Goal: Transaction & Acquisition: Purchase product/service

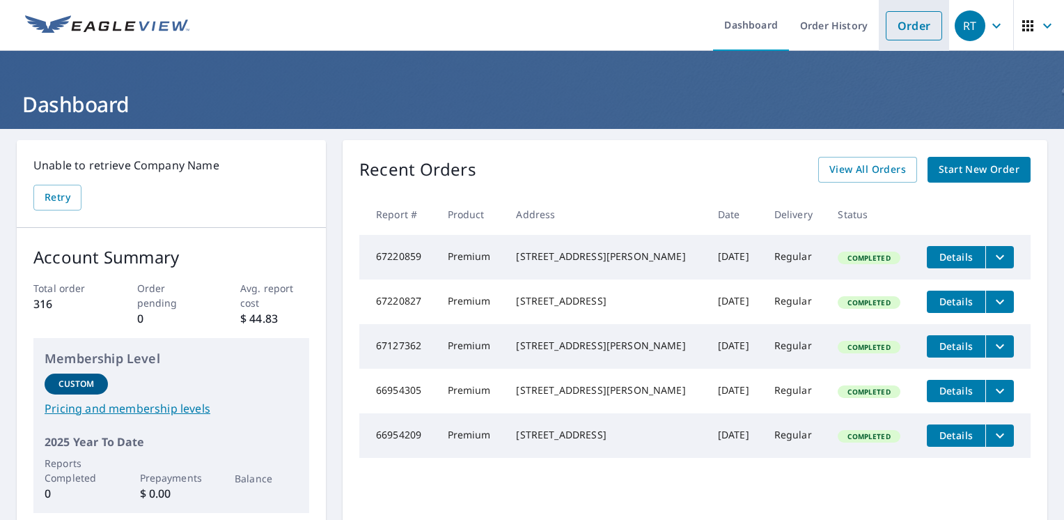
click at [900, 30] on link "Order" at bounding box center [914, 25] width 56 height 29
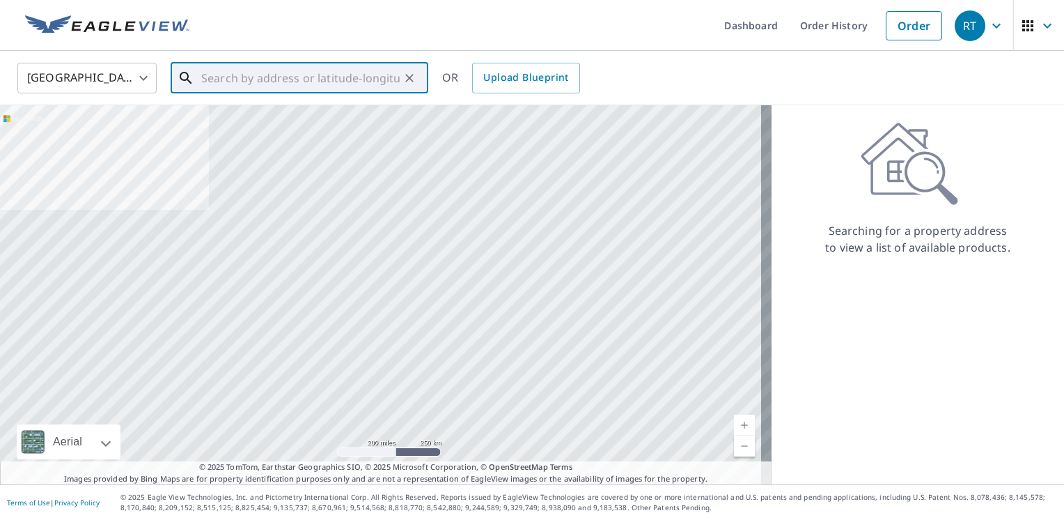
click at [217, 79] on input "text" at bounding box center [300, 77] width 198 height 39
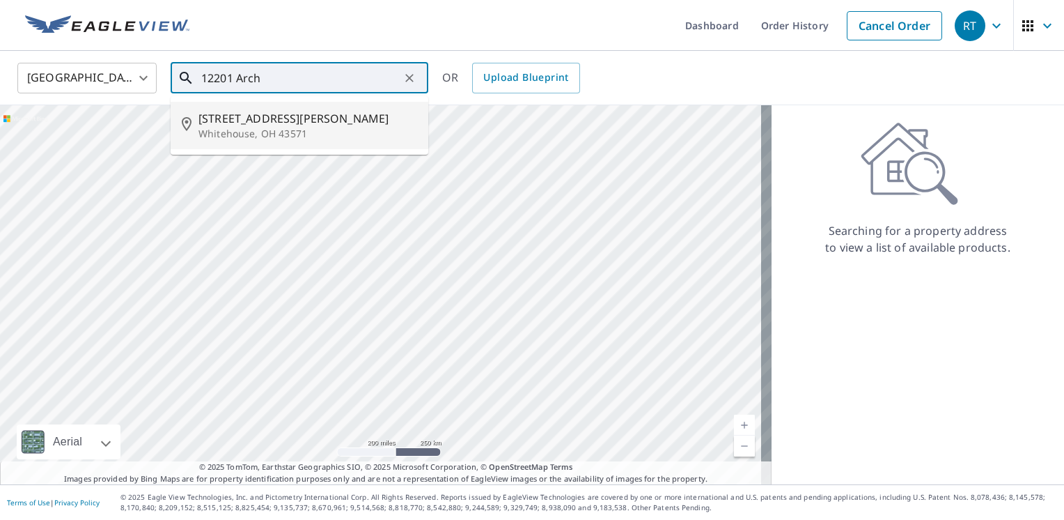
click at [329, 127] on p "Whitehouse, OH 43571" at bounding box center [307, 134] width 219 height 14
type input "[STREET_ADDRESS][PERSON_NAME]"
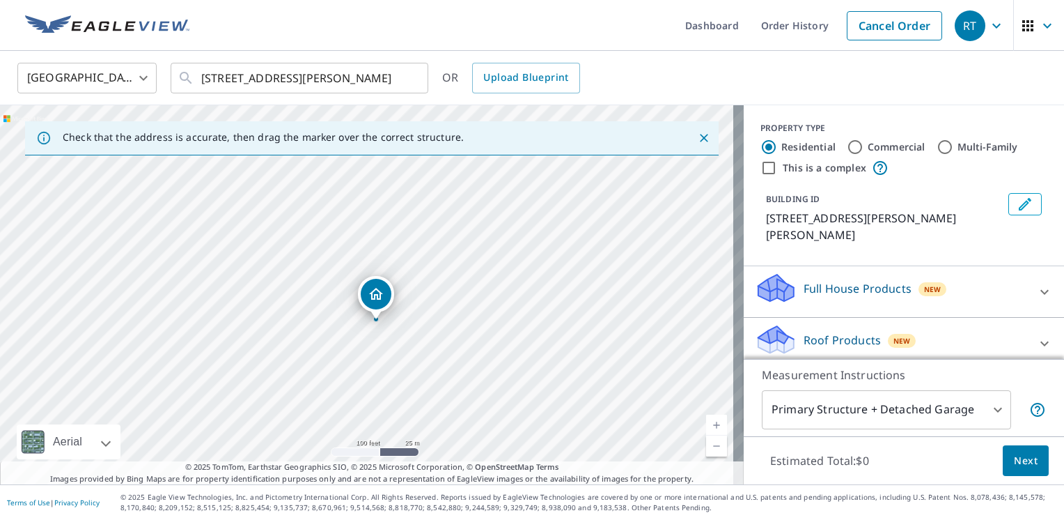
drag, startPoint x: 358, startPoint y: 329, endPoint x: 367, endPoint y: 355, distance: 28.0
click at [367, 355] on div "[STREET_ADDRESS][PERSON_NAME]" at bounding box center [372, 294] width 744 height 379
click at [988, 409] on body "RT RT Dashboard Order History Cancel Order RT [GEOGRAPHIC_DATA] US ​ [STREET_AD…" at bounding box center [532, 260] width 1064 height 520
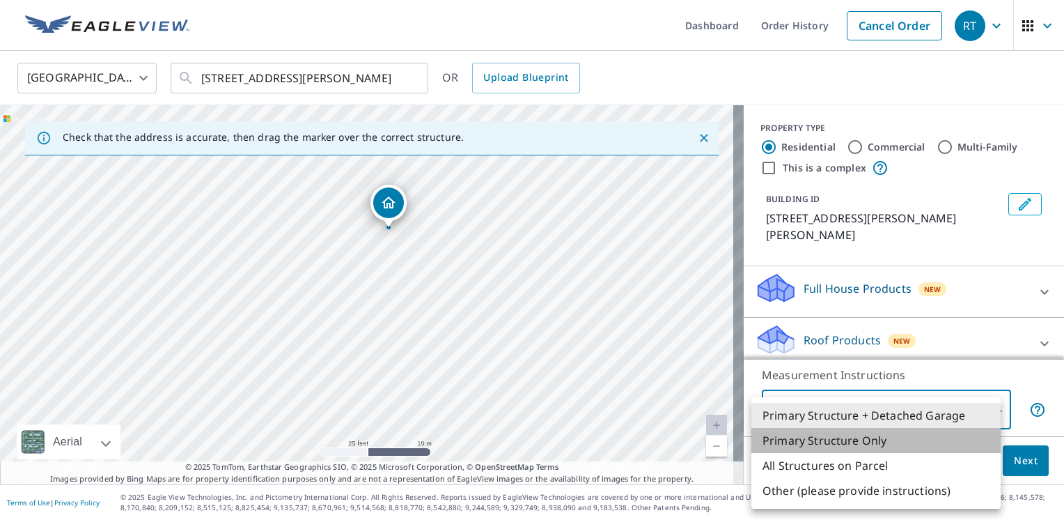
click at [791, 442] on li "Primary Structure Only" at bounding box center [875, 440] width 249 height 25
type input "2"
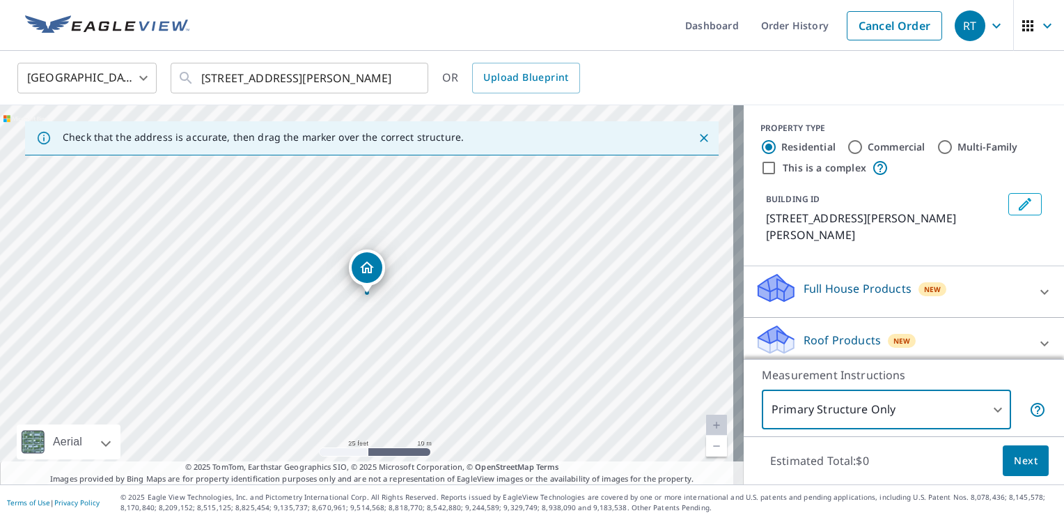
click at [833, 343] on p "Roof Products" at bounding box center [842, 339] width 77 height 17
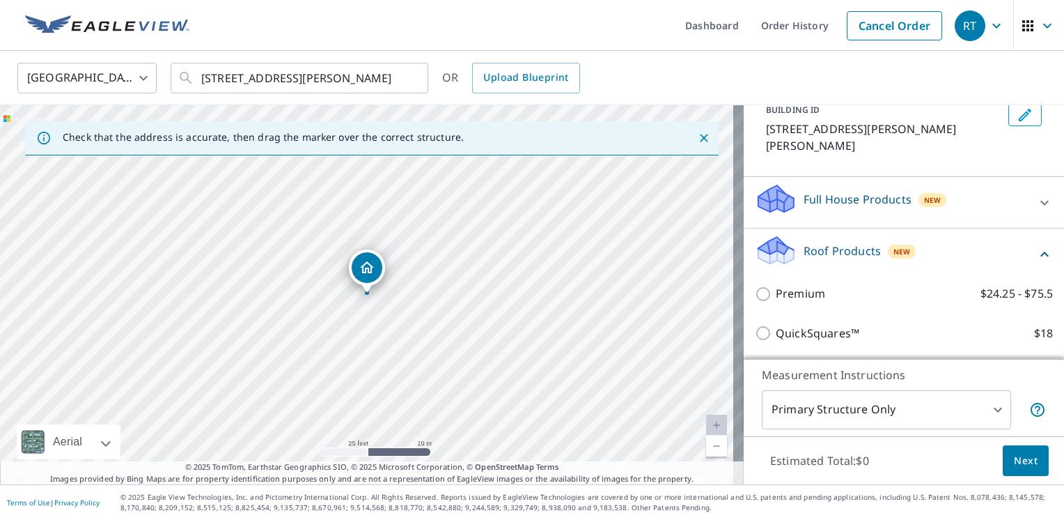
scroll to position [116, 0]
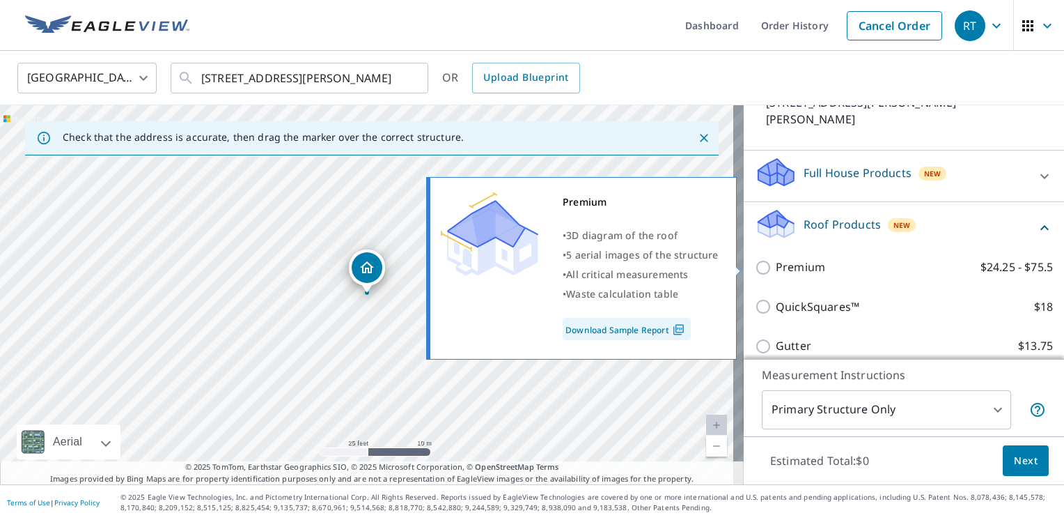
click at [755, 267] on input "Premium $24.25 - $75.5" at bounding box center [765, 267] width 21 height 17
checkbox input "true"
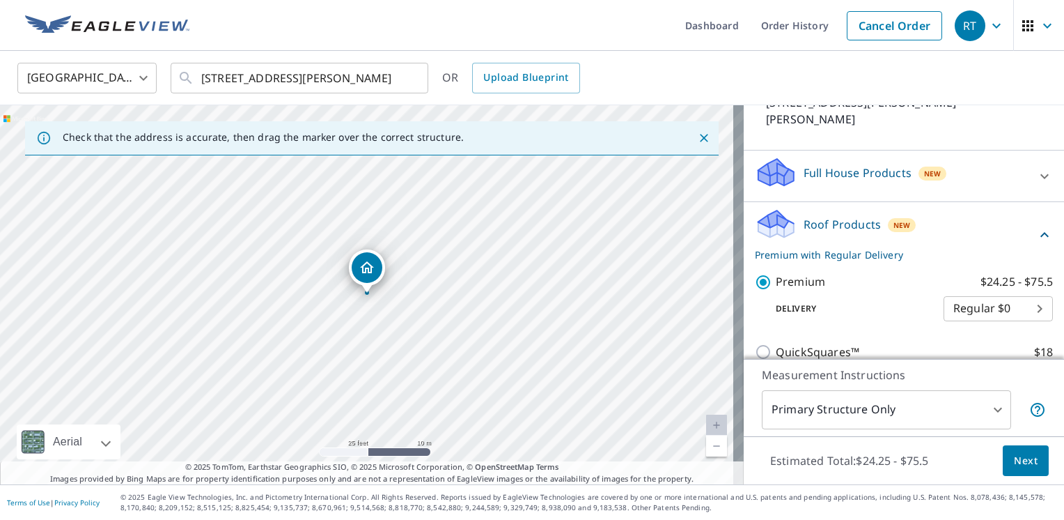
click at [1020, 457] on span "Next" at bounding box center [1026, 460] width 24 height 17
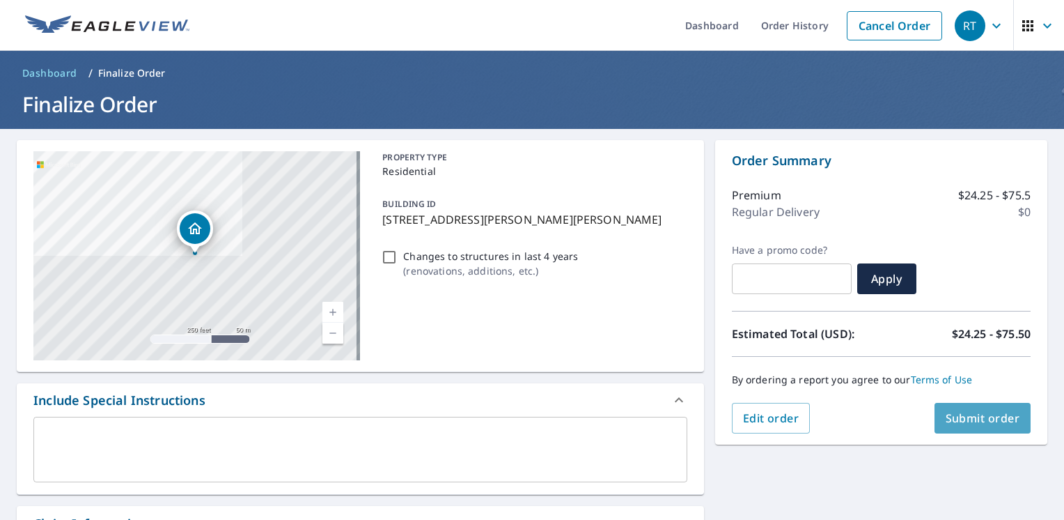
click at [955, 419] on span "Submit order" at bounding box center [983, 417] width 75 height 15
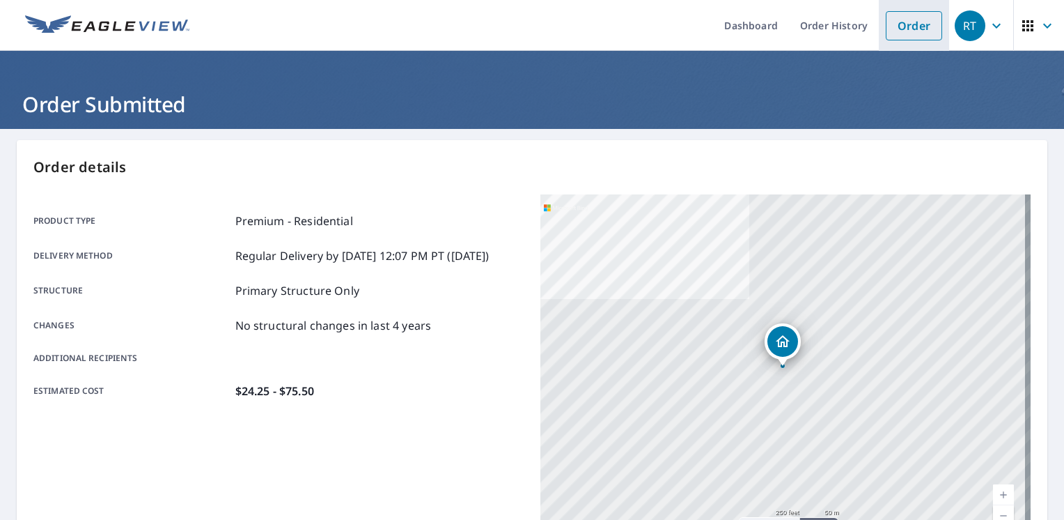
click at [900, 38] on link "Order" at bounding box center [914, 25] width 56 height 29
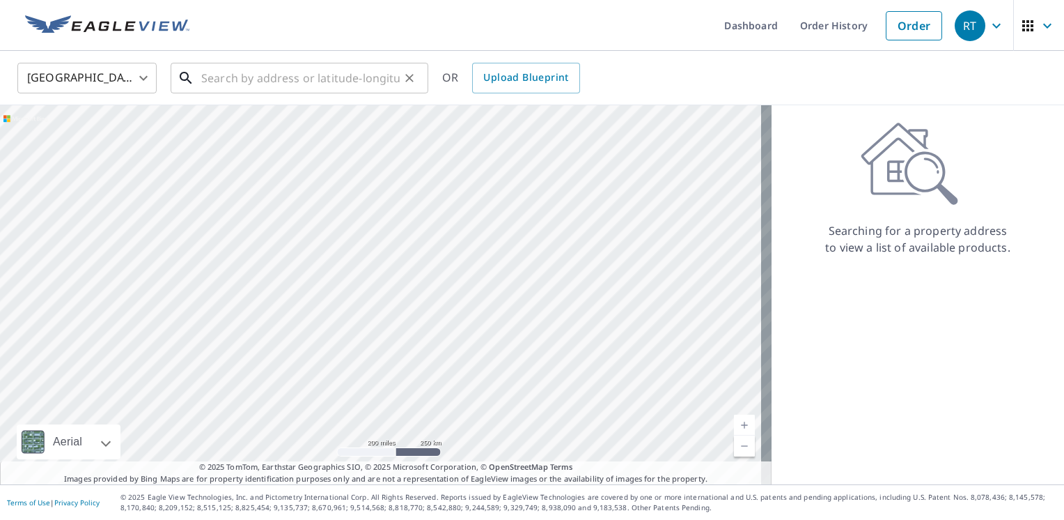
click at [214, 82] on input "text" at bounding box center [300, 77] width 198 height 39
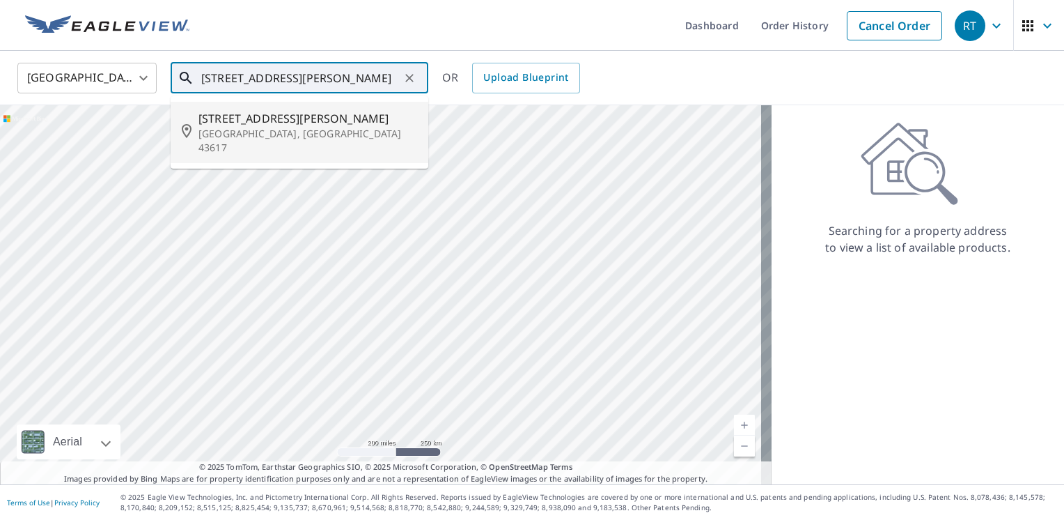
click at [231, 127] on div "[STREET_ADDRESS][PERSON_NAME]" at bounding box center [307, 132] width 219 height 45
type input "[STREET_ADDRESS][PERSON_NAME]"
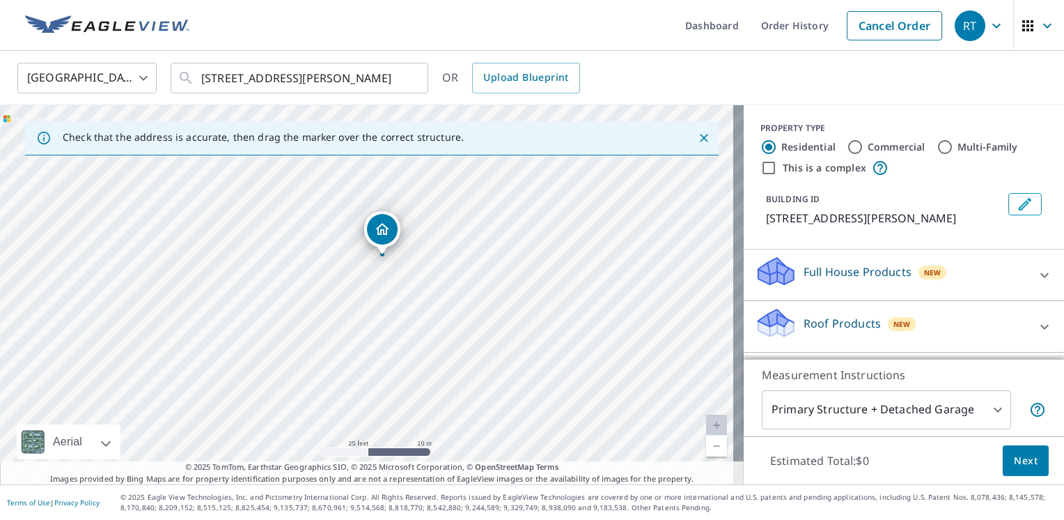
click at [781, 330] on icon at bounding box center [776, 328] width 36 height 17
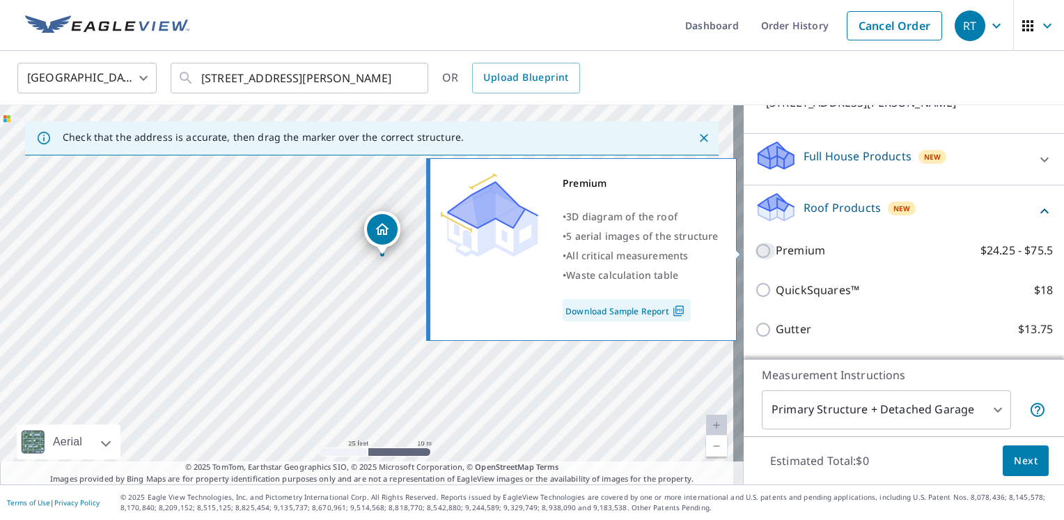
click at [755, 249] on input "Premium $24.25 - $75.5" at bounding box center [765, 250] width 21 height 17
checkbox input "true"
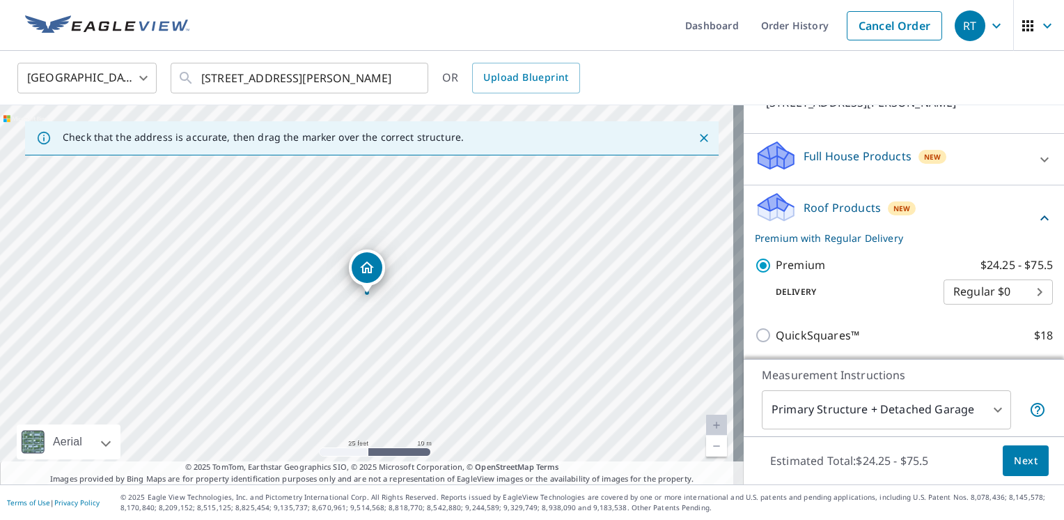
click at [1015, 456] on span "Next" at bounding box center [1026, 460] width 24 height 17
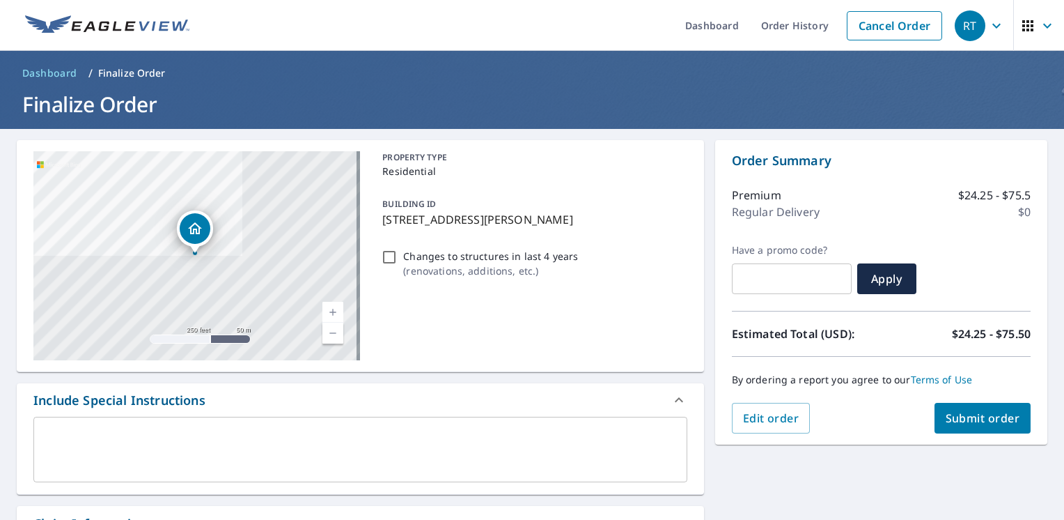
click at [963, 416] on span "Submit order" at bounding box center [983, 417] width 75 height 15
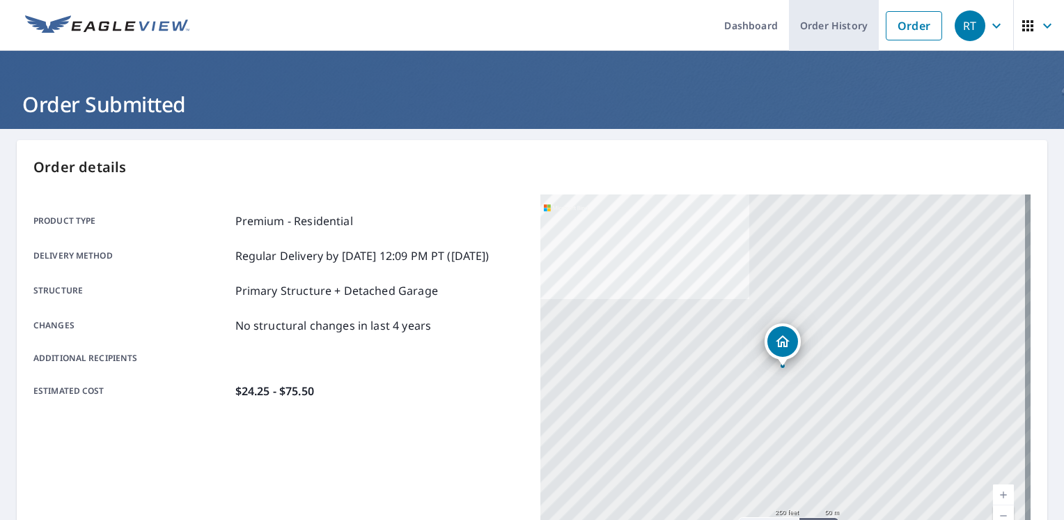
click at [825, 24] on link "Order History" at bounding box center [834, 25] width 90 height 51
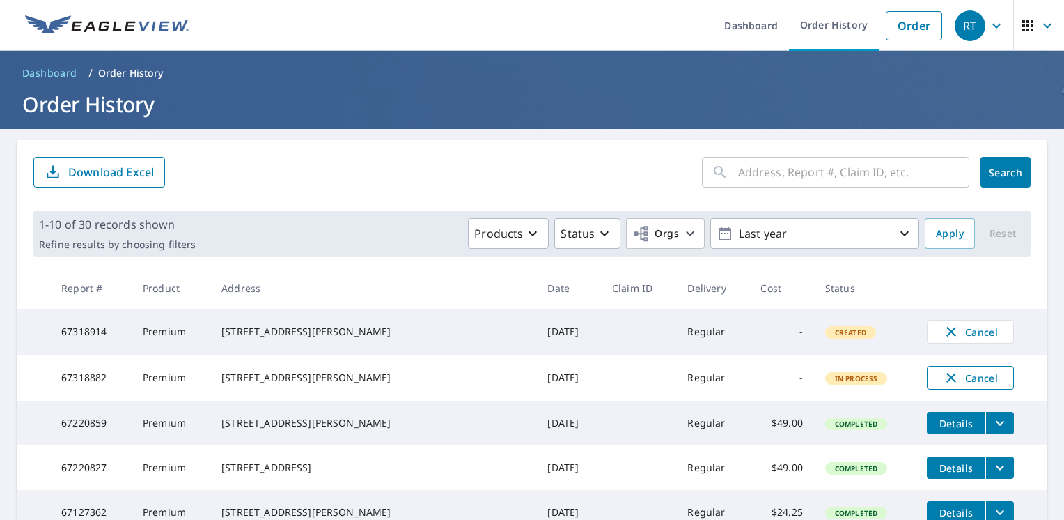
click at [946, 382] on icon "button" at bounding box center [951, 378] width 10 height 10
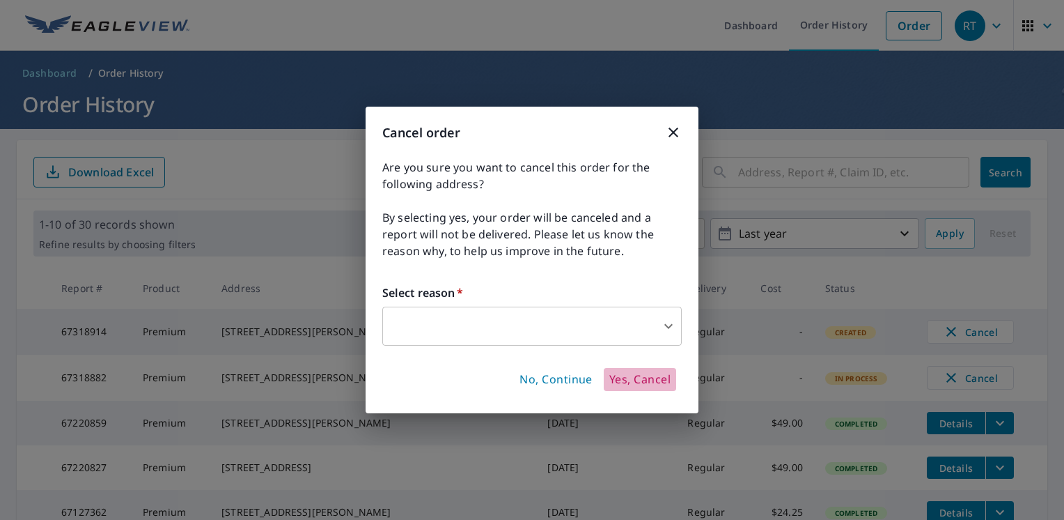
click at [646, 377] on span "Yes, Cancel" at bounding box center [639, 379] width 61 height 15
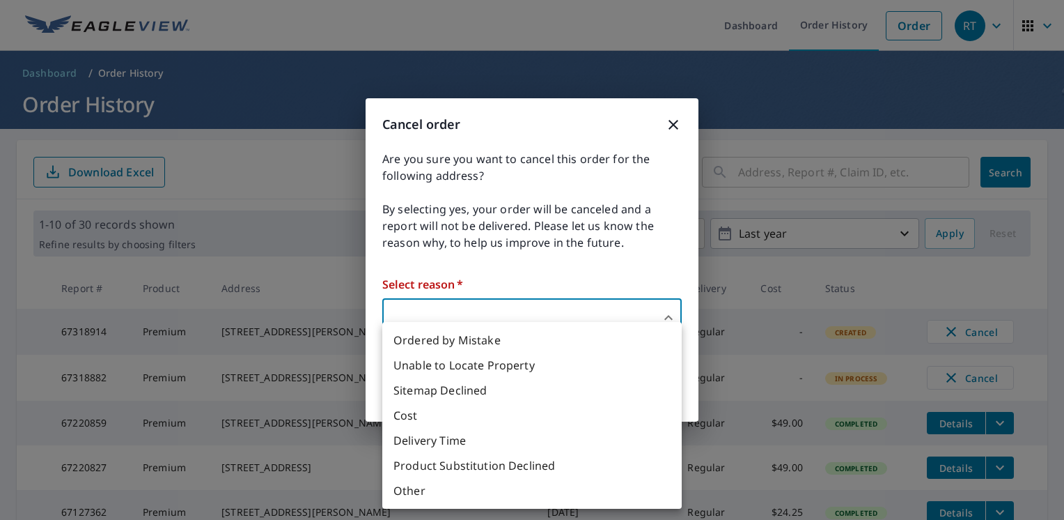
click at [423, 316] on body "RT RT Dashboard Order History Order RT Dashboard / Order History Order History …" at bounding box center [532, 260] width 1064 height 520
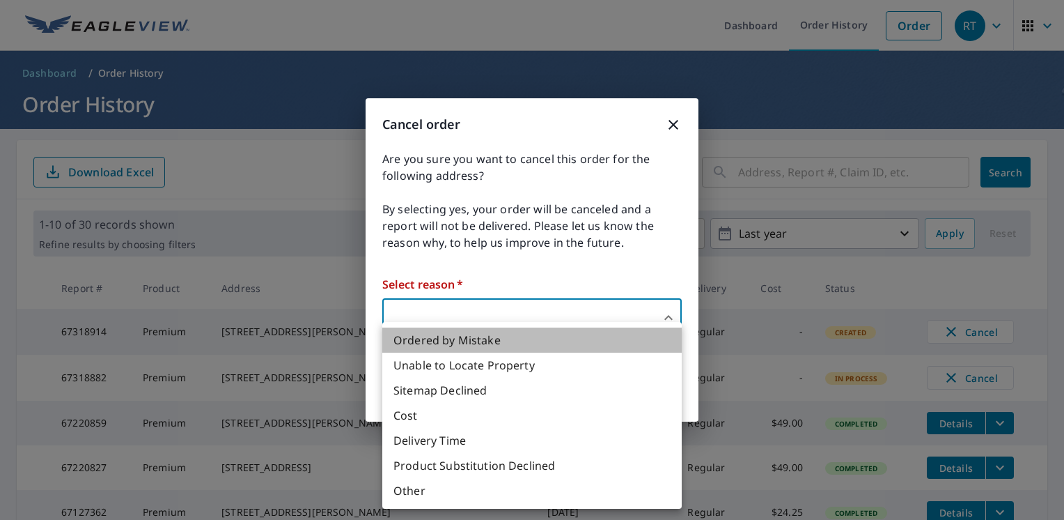
click at [437, 341] on li "Ordered by Mistake" at bounding box center [531, 339] width 299 height 25
type input "30"
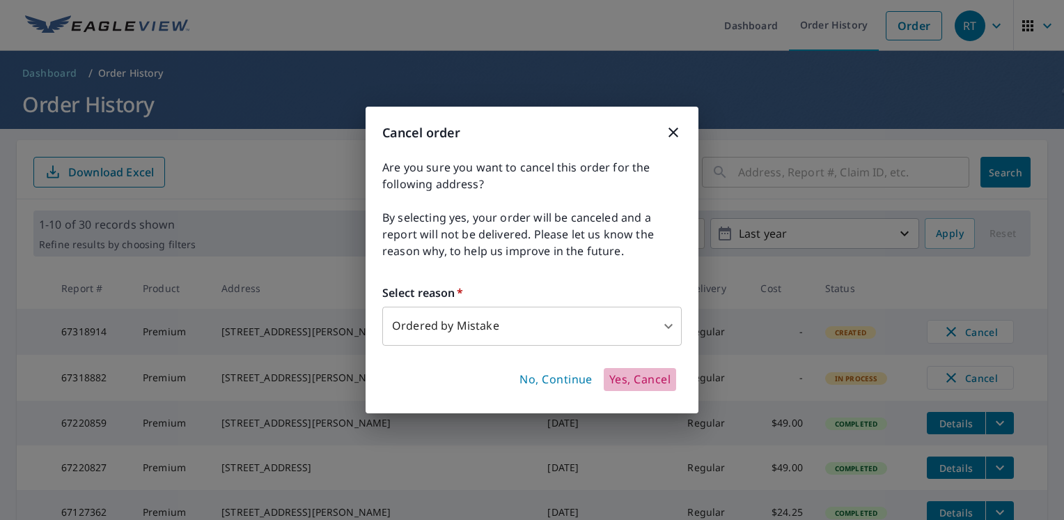
click at [655, 380] on span "Yes, Cancel" at bounding box center [639, 379] width 61 height 15
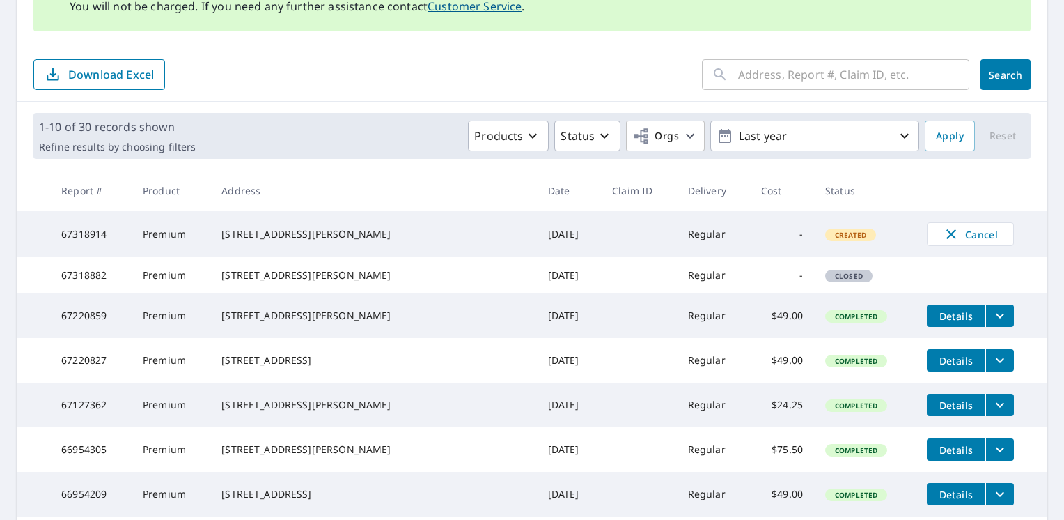
scroll to position [232, 0]
